Goal: Find specific page/section: Find specific page/section

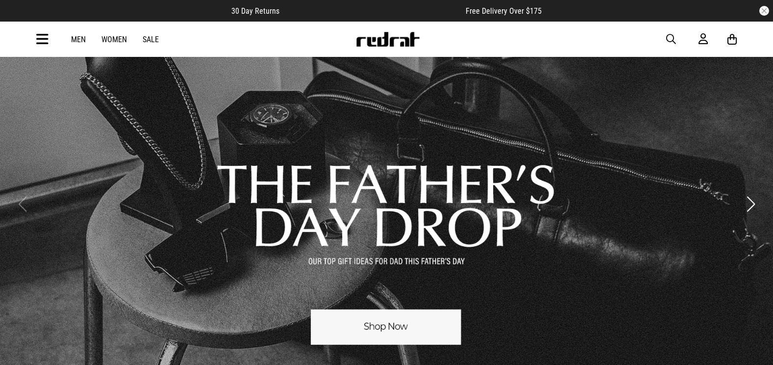
click at [44, 46] on icon at bounding box center [42, 39] width 12 height 16
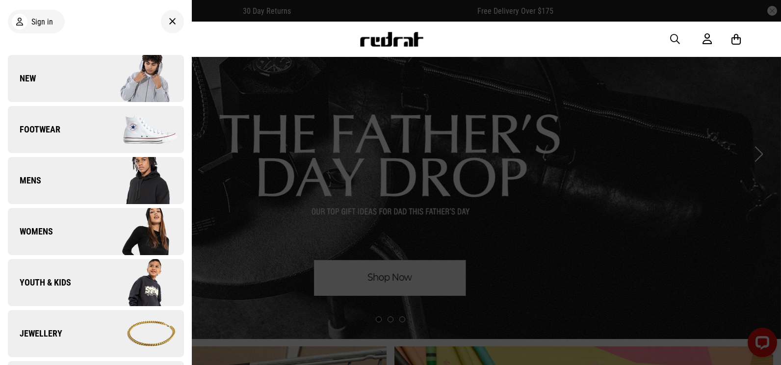
click at [105, 78] on img at bounding box center [140, 78] width 88 height 49
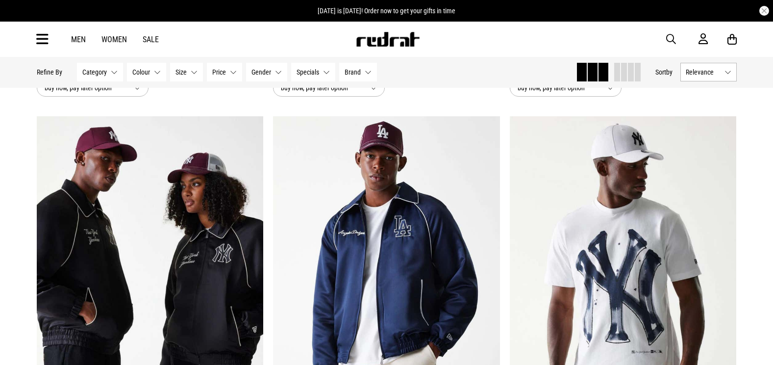
click at [686, 72] on span "Relevance" at bounding box center [703, 72] width 35 height 8
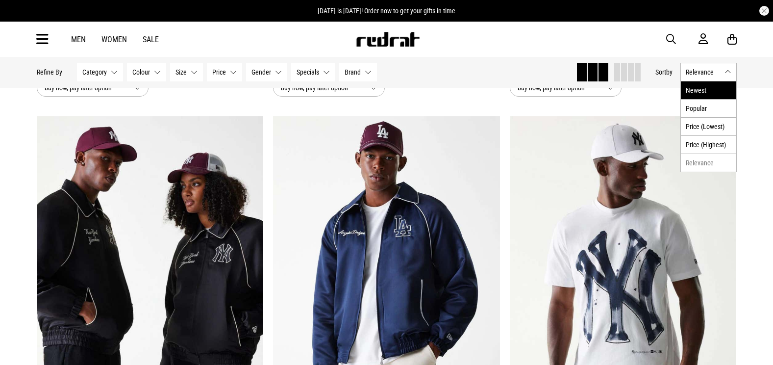
click at [690, 90] on li "Newest" at bounding box center [708, 90] width 55 height 18
